Goal: Task Accomplishment & Management: Manage account settings

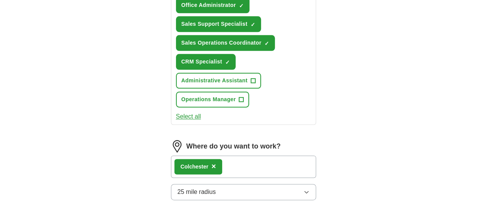
scroll to position [440, 0]
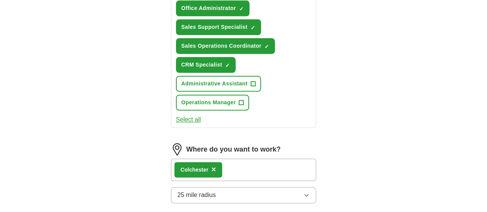
click at [310, 192] on icon "button" at bounding box center [307, 195] width 6 height 6
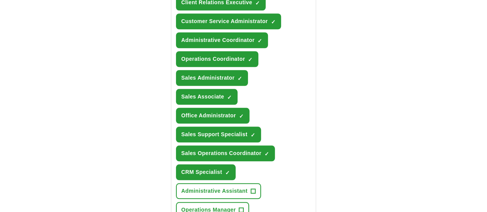
scroll to position [332, 0]
click at [0, 0] on span "×" at bounding box center [0, 0] width 0 height 0
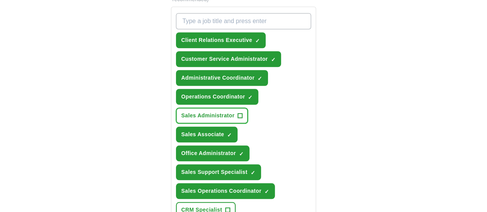
scroll to position [294, 0]
click at [0, 0] on span "×" at bounding box center [0, 0] width 0 height 0
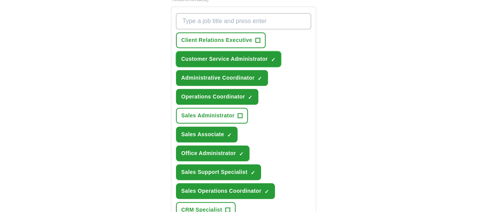
click at [0, 0] on span "×" at bounding box center [0, 0] width 0 height 0
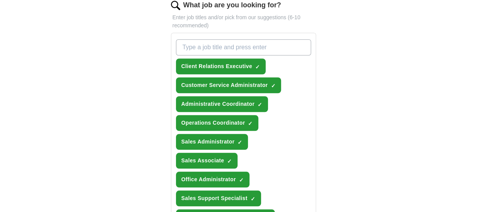
scroll to position [270, 0]
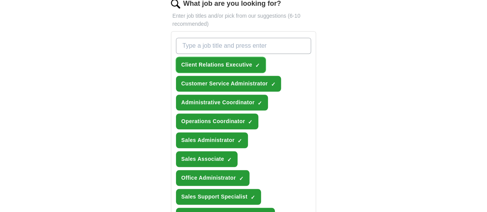
click at [0, 0] on span "×" at bounding box center [0, 0] width 0 height 0
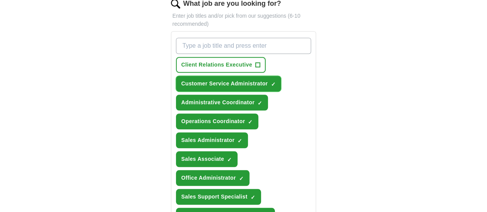
click at [0, 0] on span "×" at bounding box center [0, 0] width 0 height 0
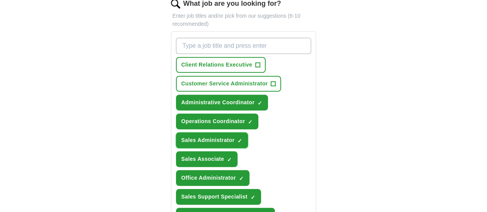
click at [0, 0] on span "×" at bounding box center [0, 0] width 0 height 0
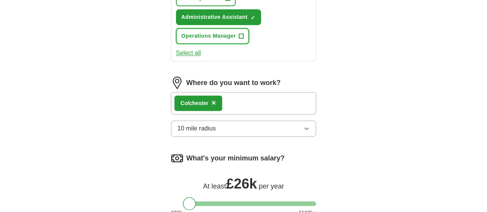
scroll to position [507, 0]
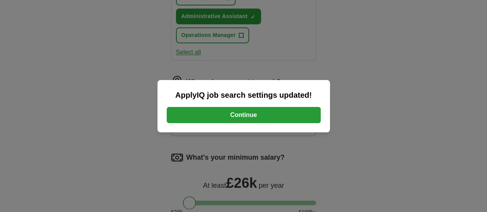
click at [249, 113] on button "Continue" at bounding box center [244, 115] width 154 height 16
